Goal: Check status: Verify the current state of an ongoing process or item

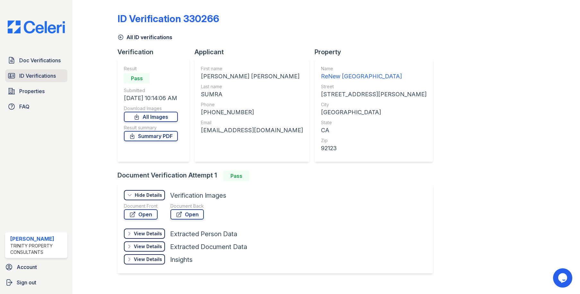
click at [25, 74] on span "ID Verifications" at bounding box center [37, 76] width 37 height 8
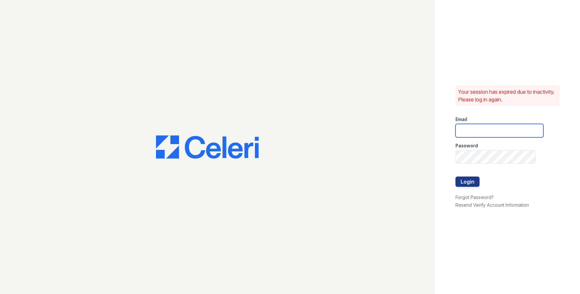
click at [503, 131] on input "email" at bounding box center [499, 130] width 88 height 13
type input "owilliams@trinity-pm.com"
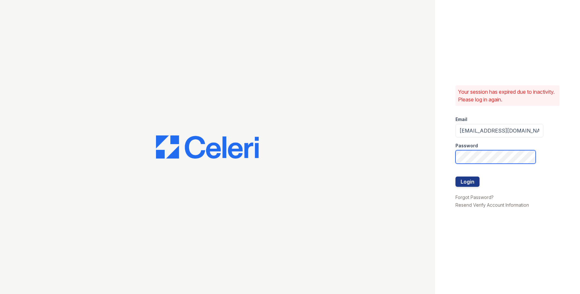
click at [455, 176] on button "Login" at bounding box center [467, 181] width 24 height 10
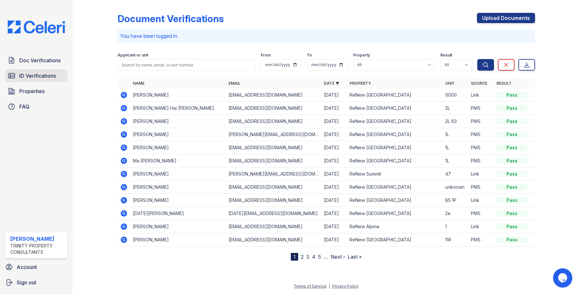
click at [30, 77] on span "ID Verifications" at bounding box center [37, 76] width 37 height 8
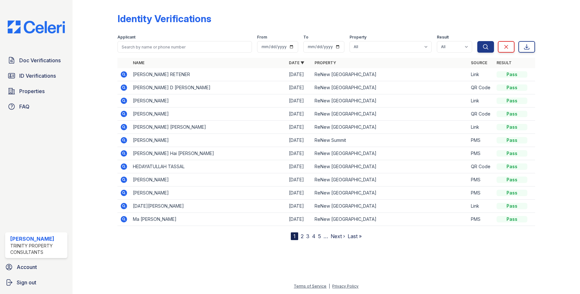
click at [125, 74] on icon at bounding box center [124, 75] width 8 height 8
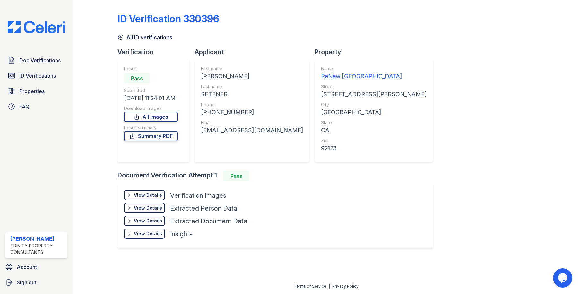
click at [153, 193] on div "View Details" at bounding box center [148, 195] width 28 height 6
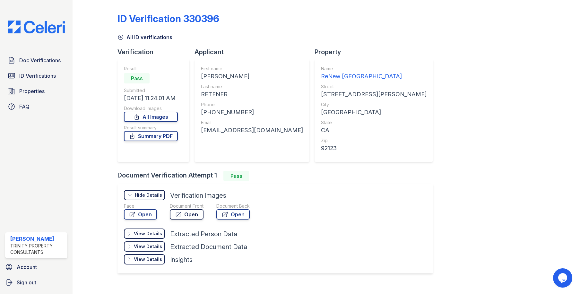
click at [187, 213] on link "Open" at bounding box center [187, 214] width 34 height 10
click at [155, 138] on link "Summary PDF" at bounding box center [151, 136] width 54 height 10
